Goal: Task Accomplishment & Management: Manage account settings

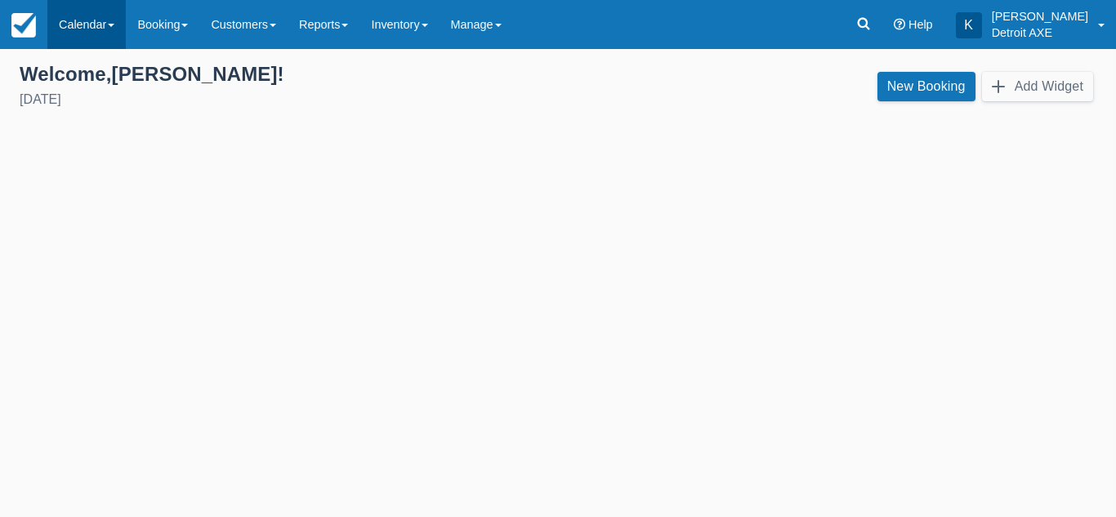
click at [87, 19] on link "Calendar" at bounding box center [86, 24] width 78 height 49
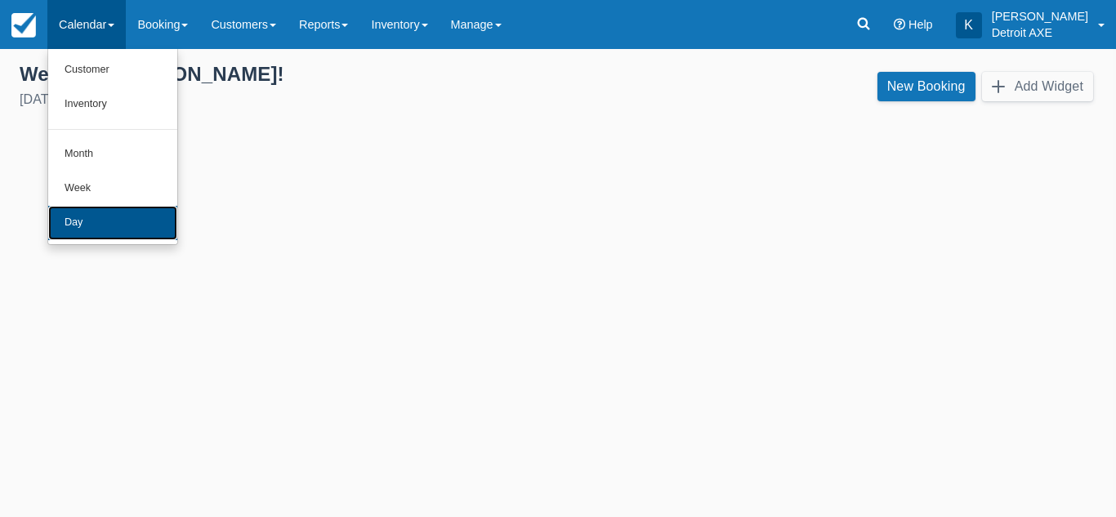
click at [88, 220] on link "Day" at bounding box center [112, 223] width 129 height 34
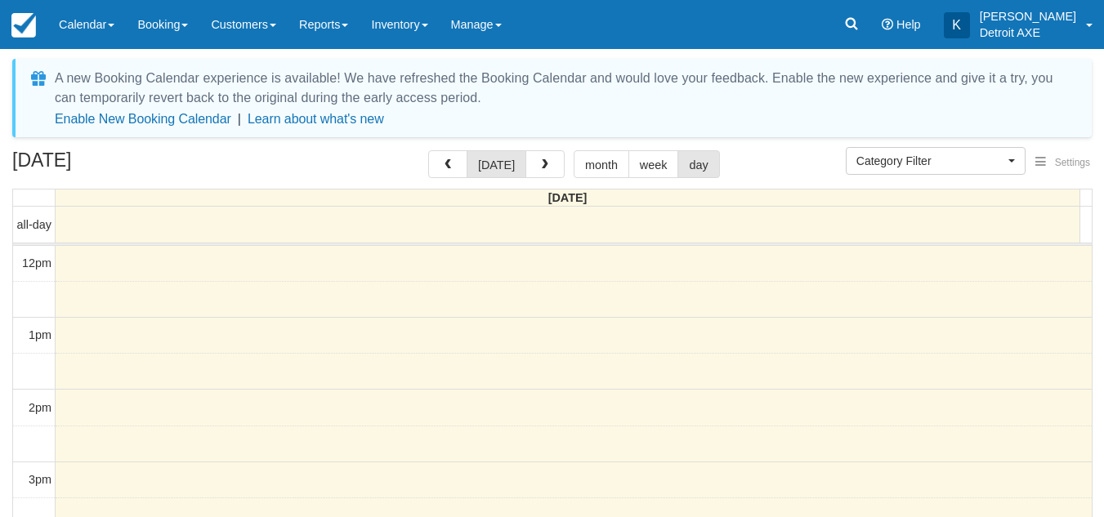
select select
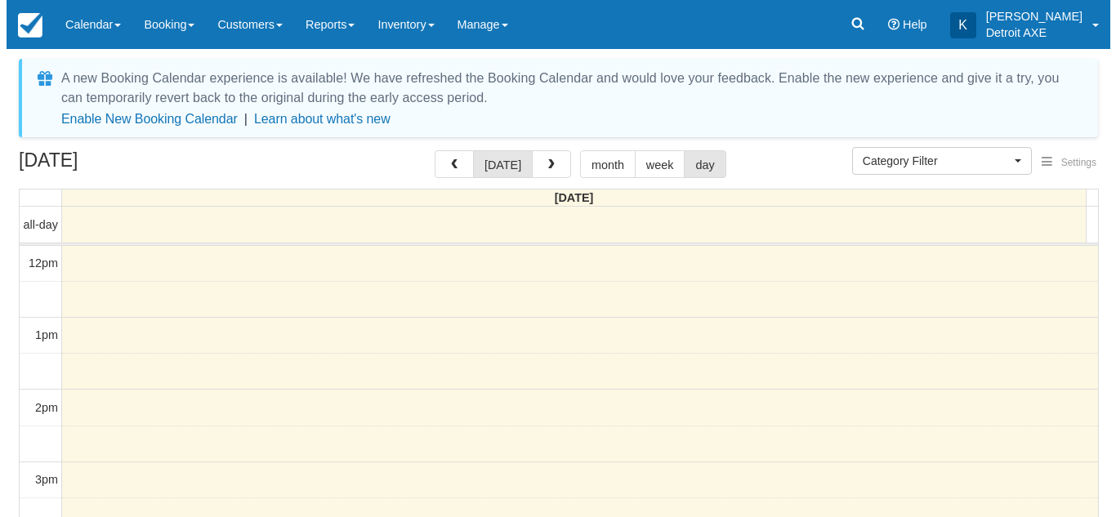
scroll to position [434, 0]
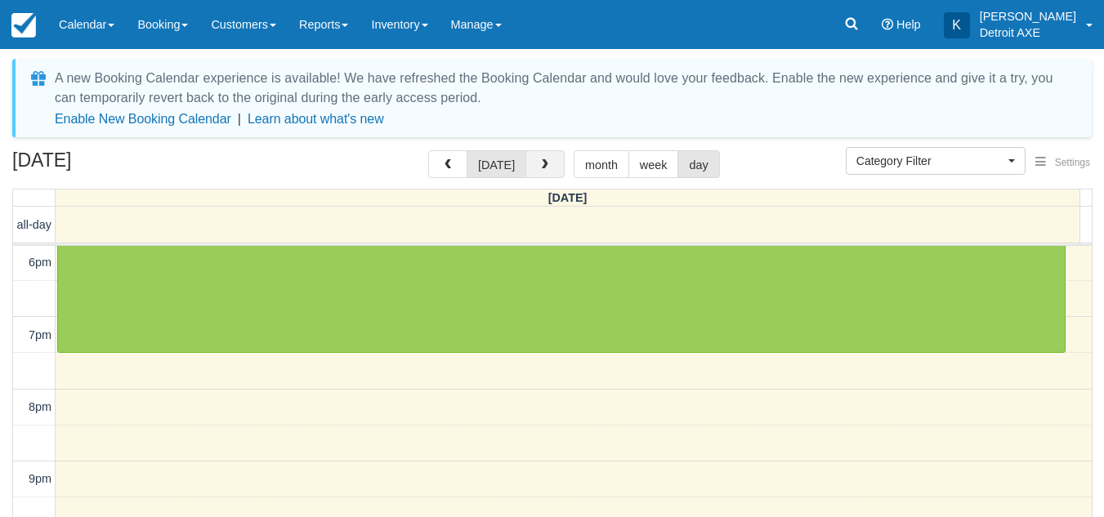
click at [552, 168] on button "button" at bounding box center [544, 164] width 39 height 28
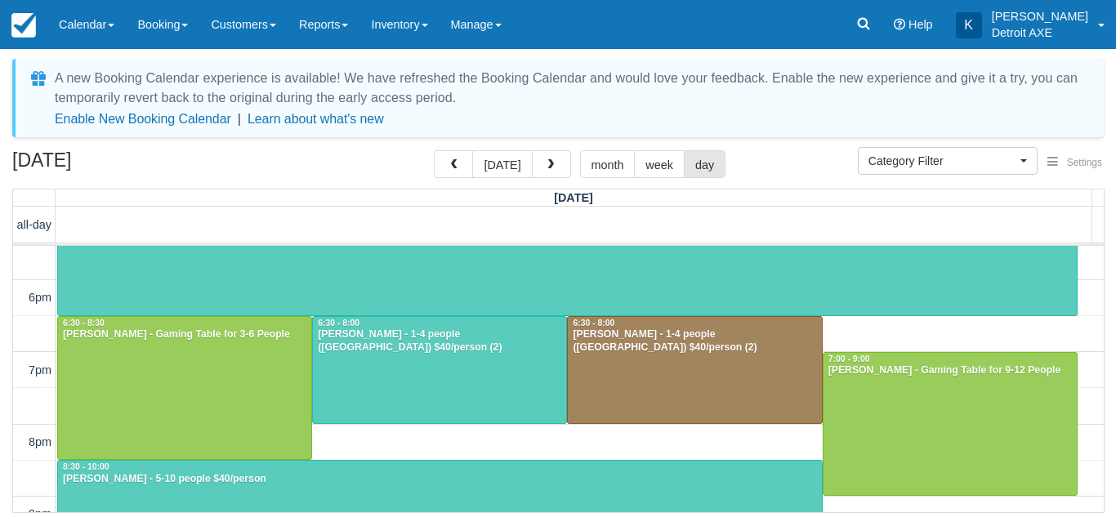
scroll to position [409, 0]
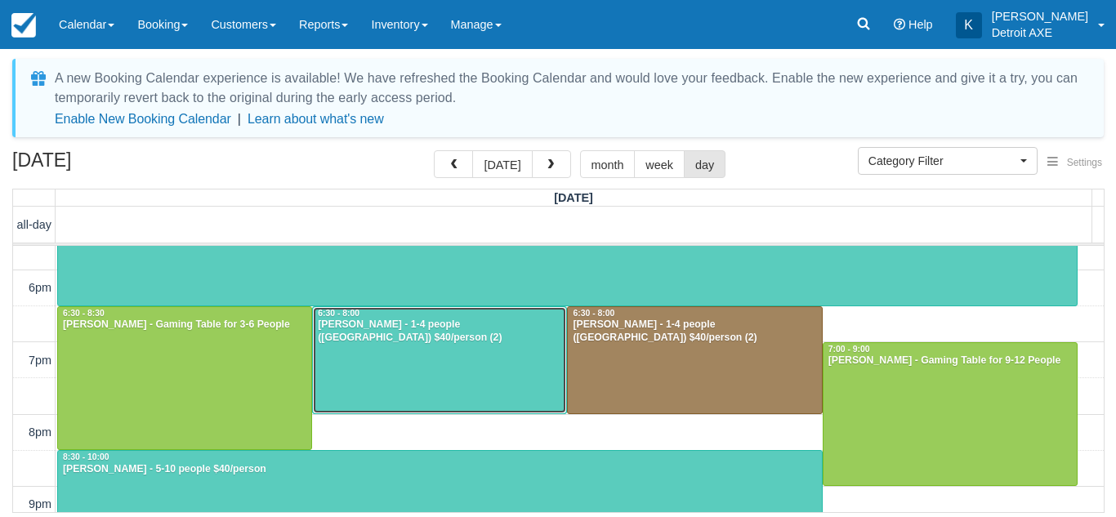
click at [449, 361] on div at bounding box center [439, 360] width 253 height 107
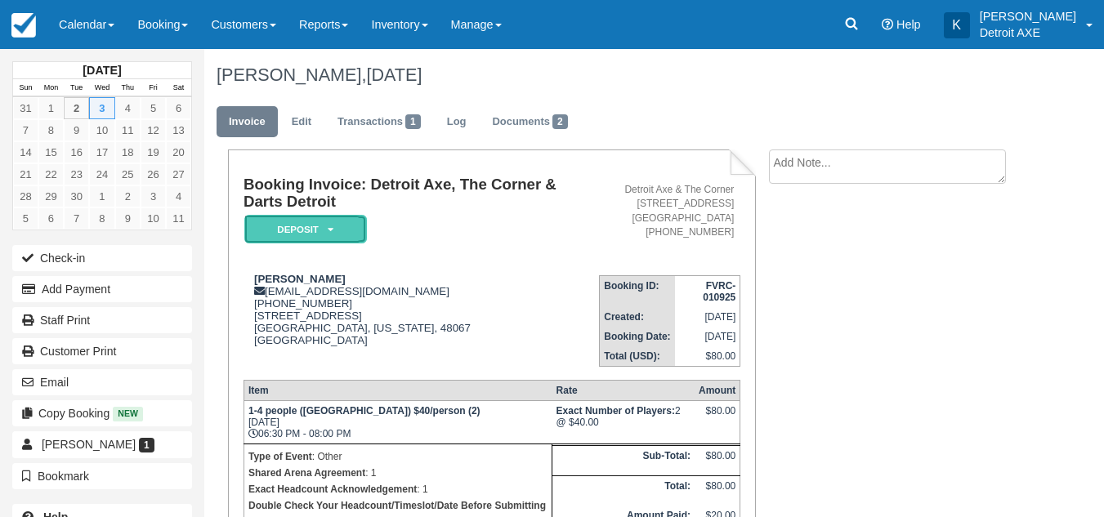
click at [350, 226] on em "Deposit" at bounding box center [305, 229] width 123 height 29
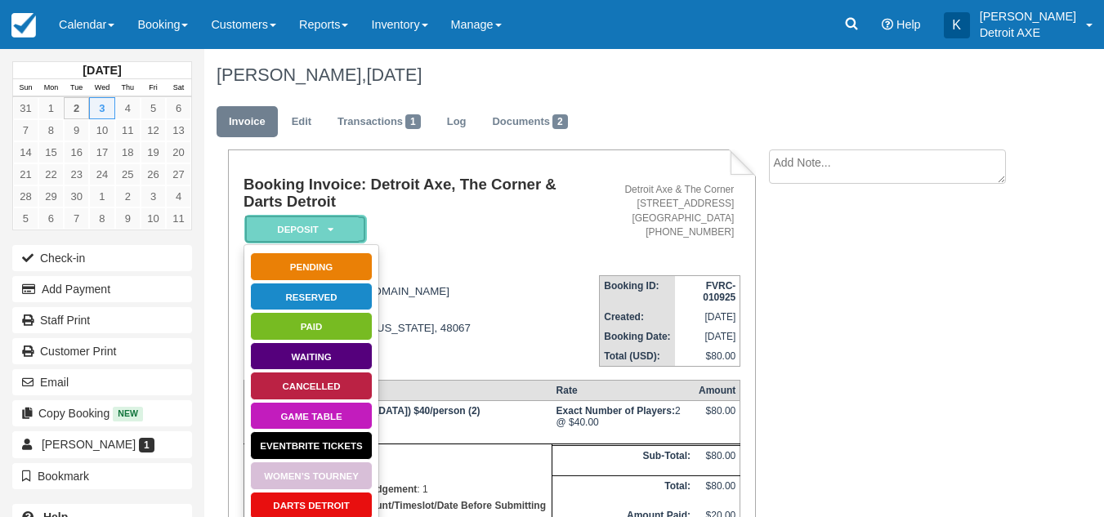
scroll to position [56, 0]
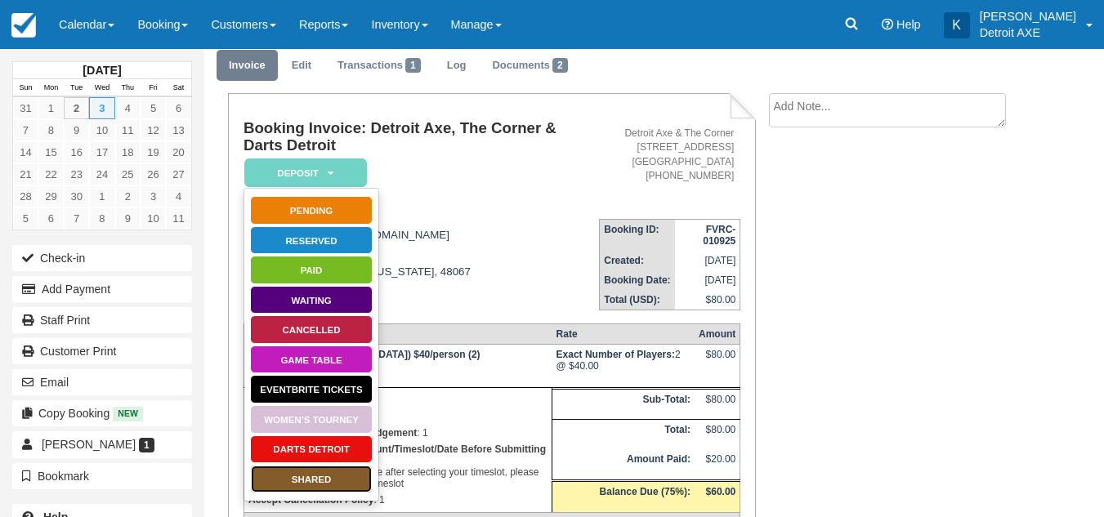
click at [349, 484] on link "SHARED" at bounding box center [311, 479] width 123 height 29
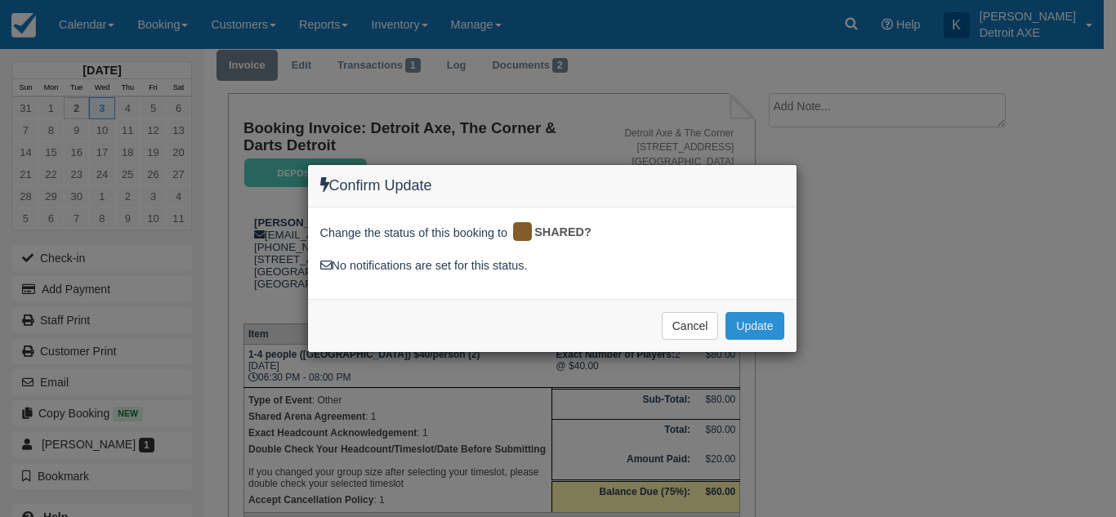
click at [769, 329] on button "Update" at bounding box center [755, 326] width 58 height 28
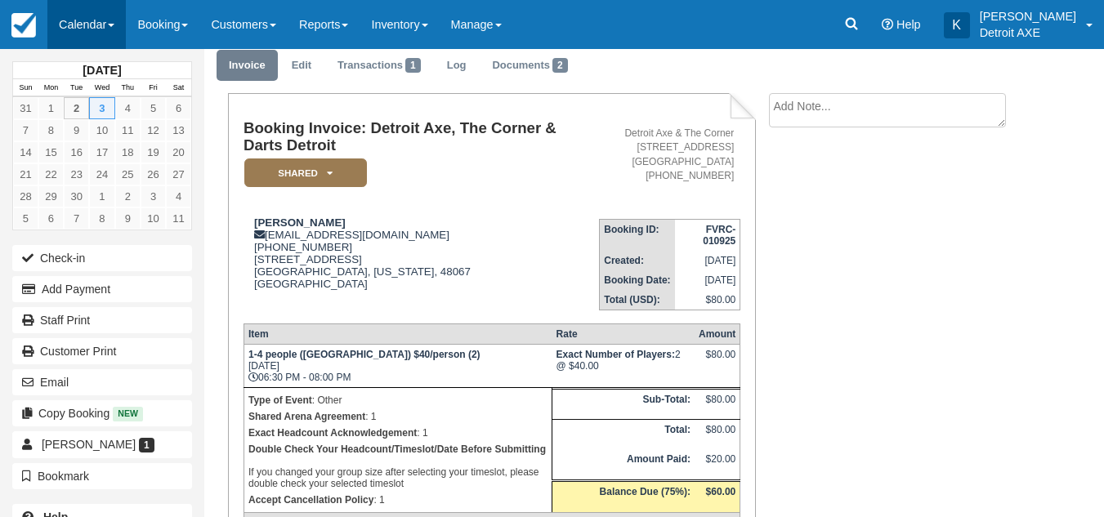
click at [117, 16] on link "Calendar" at bounding box center [86, 24] width 78 height 49
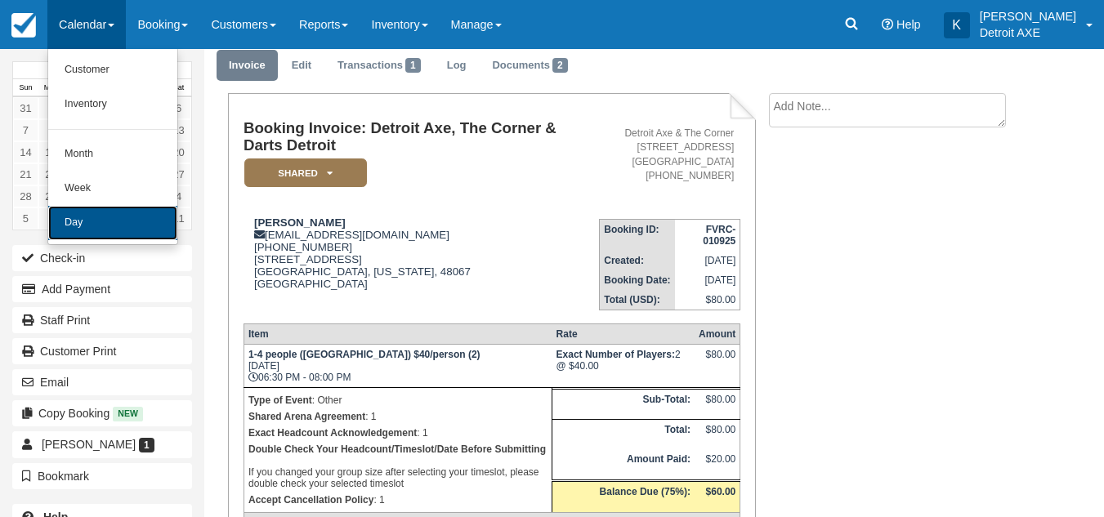
click at [106, 223] on link "Day" at bounding box center [112, 223] width 129 height 34
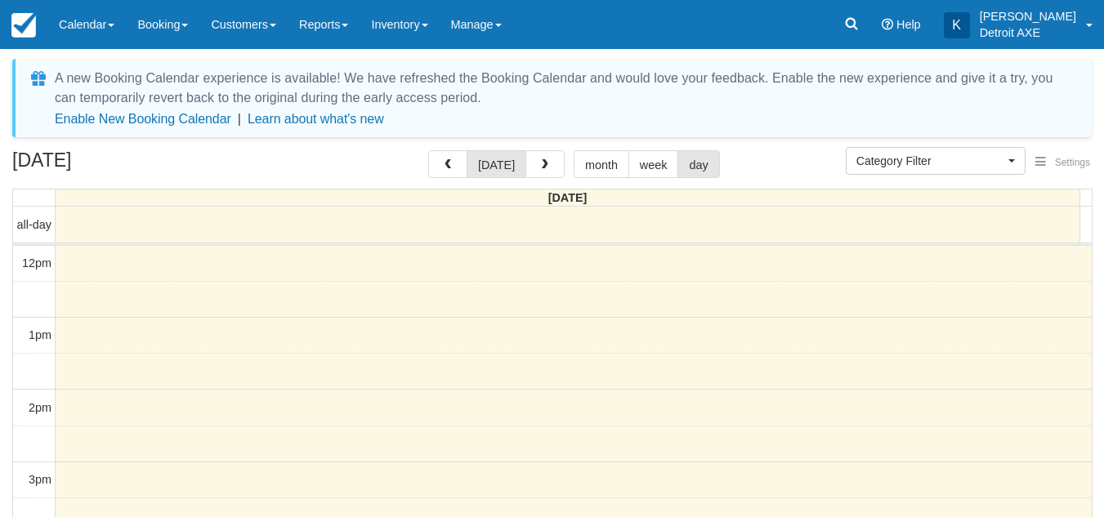
select select
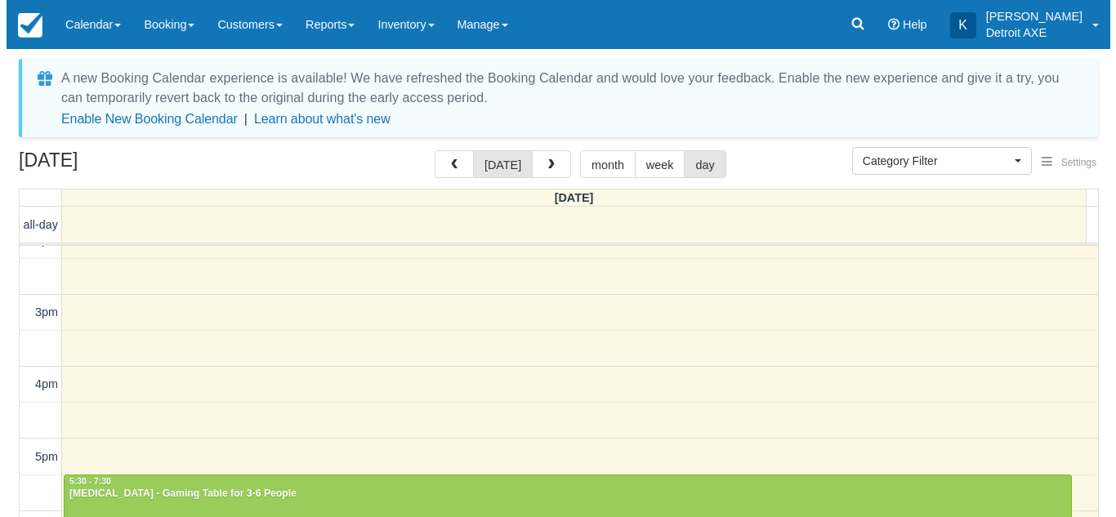
scroll to position [152, 0]
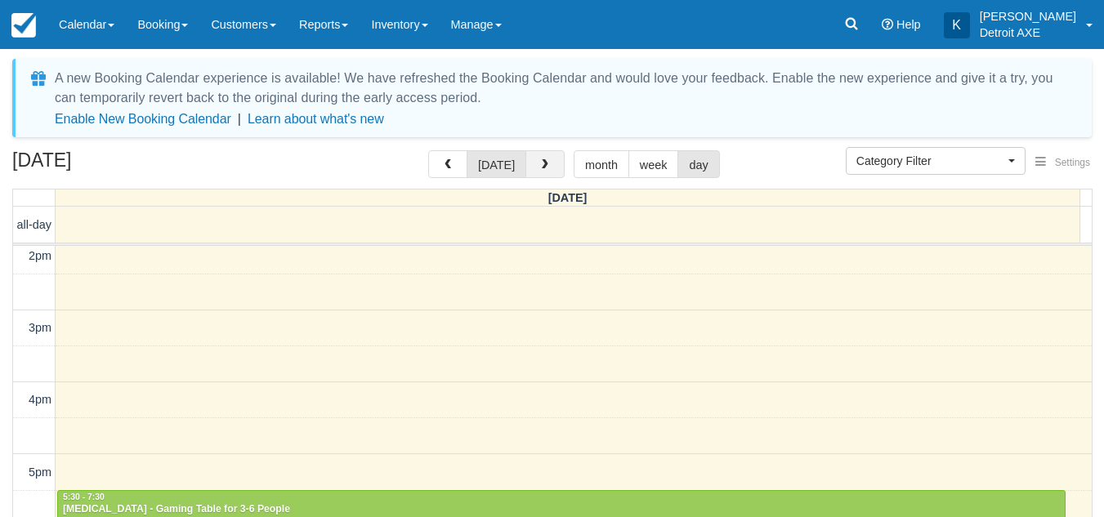
click at [538, 172] on button "button" at bounding box center [544, 164] width 39 height 28
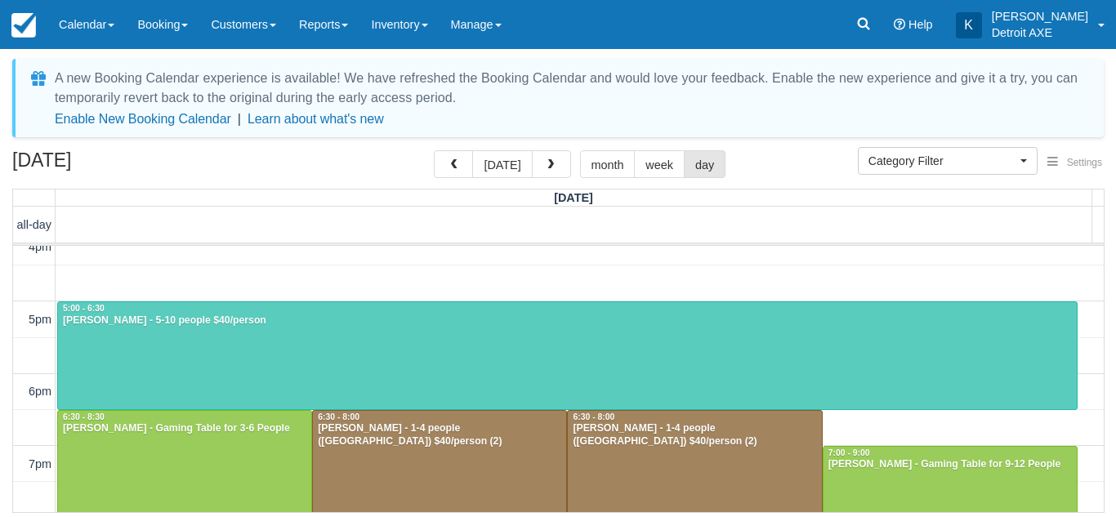
scroll to position [304, 0]
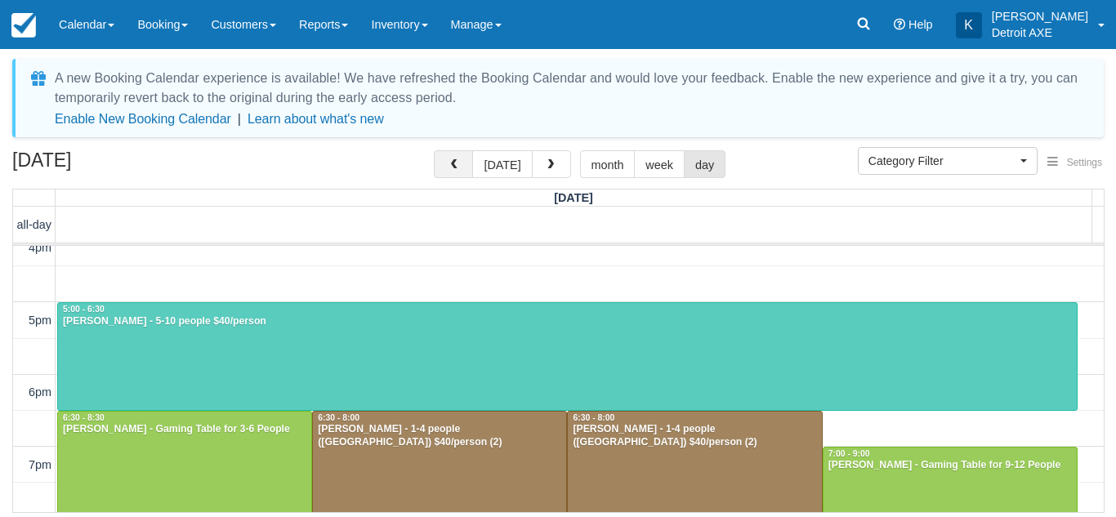
click at [463, 173] on button "button" at bounding box center [453, 164] width 39 height 28
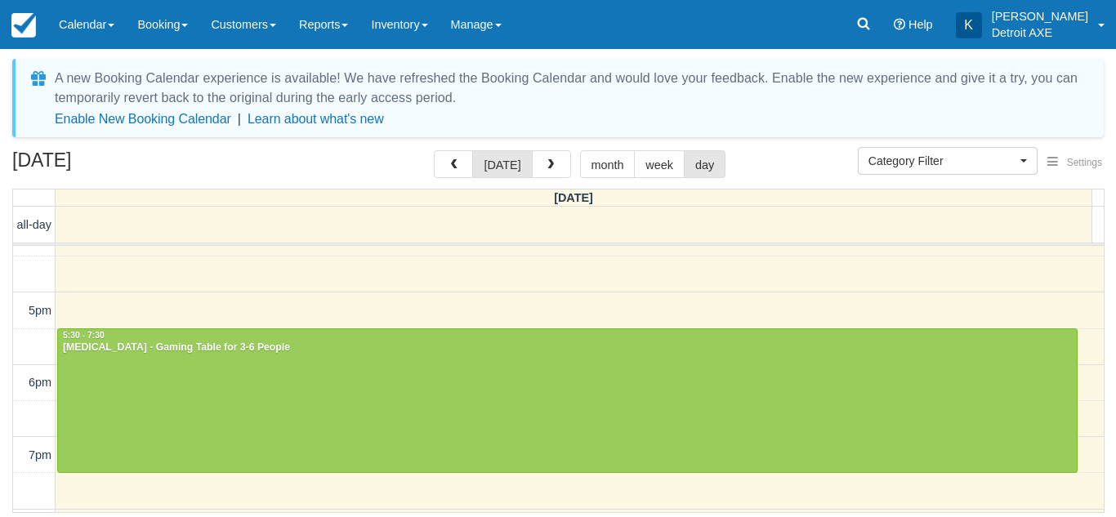
scroll to position [313, 0]
click at [548, 165] on span "button" at bounding box center [550, 164] width 11 height 11
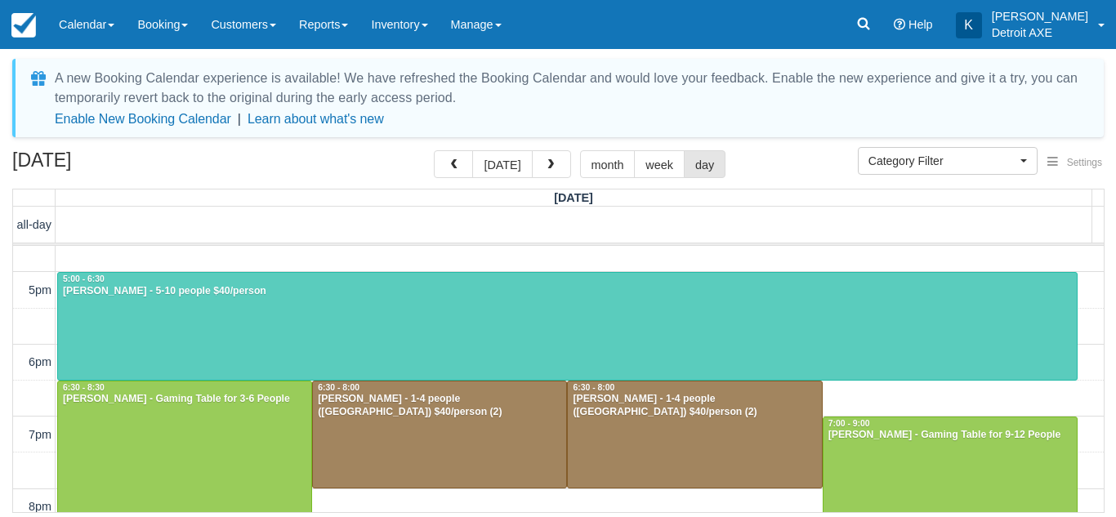
scroll to position [335, 0]
